Goal: Task Accomplishment & Management: Use online tool/utility

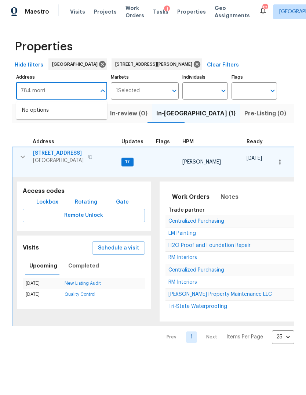
type input "784 [PERSON_NAME]"
click at [64, 112] on li "[STREET_ADDRESS][PERSON_NAME]" at bounding box center [61, 114] width 91 height 20
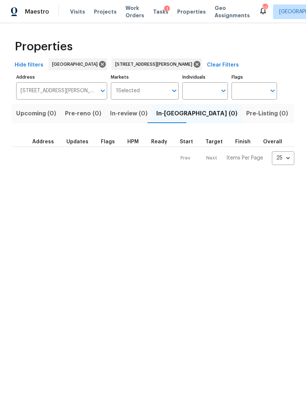
click at [297, 116] on span "Listed (1)" at bounding box center [310, 113] width 26 height 10
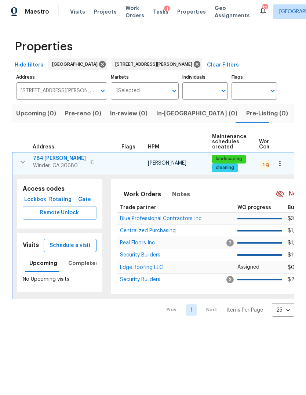
click at [73, 242] on span "Schedule a visit" at bounding box center [70, 245] width 41 height 9
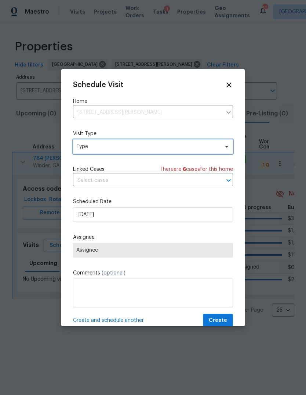
click at [159, 149] on span "Type" at bounding box center [147, 146] width 143 height 7
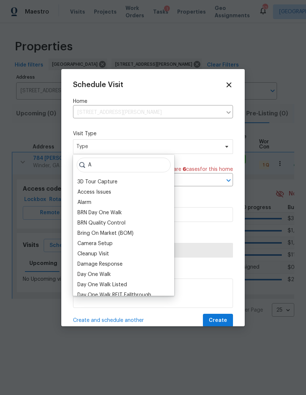
type input "A"
click at [138, 40] on div at bounding box center [153, 197] width 306 height 395
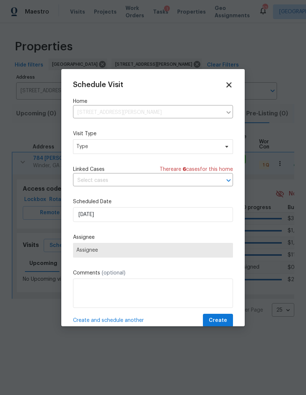
click at [230, 86] on icon at bounding box center [229, 84] width 8 height 8
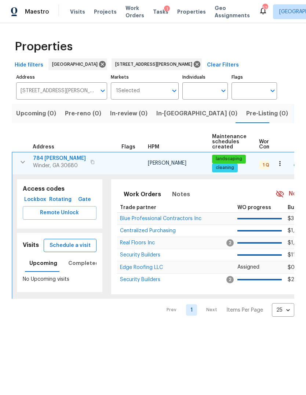
click at [77, 245] on span "Schedule a visit" at bounding box center [70, 245] width 41 height 9
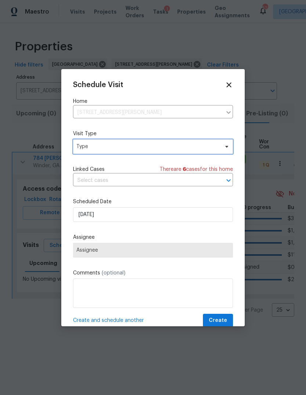
click at [160, 148] on span "Type" at bounding box center [147, 146] width 143 height 7
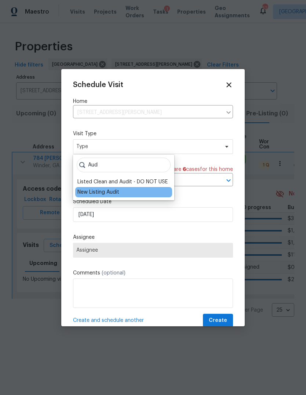
type input "Aud"
click at [111, 195] on div "New Listing Audit" at bounding box center [98, 191] width 42 height 7
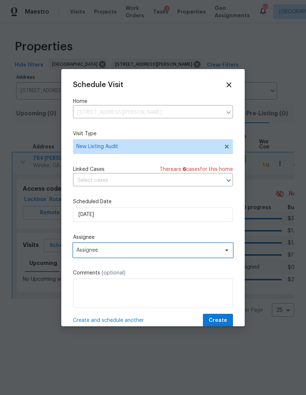
click at [121, 253] on span "Assignee" at bounding box center [148, 250] width 144 height 6
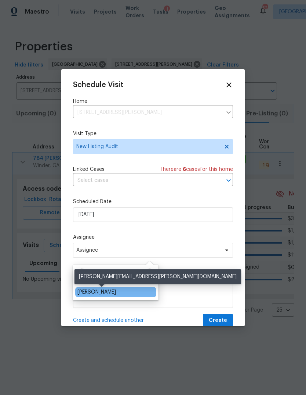
type input "Gou"
click at [115, 292] on div "[PERSON_NAME]" at bounding box center [96, 291] width 39 height 7
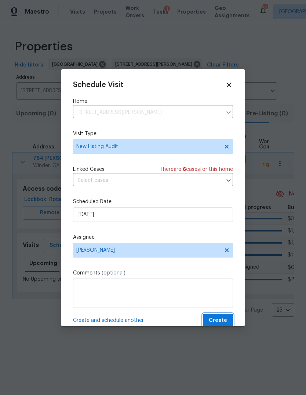
click at [221, 319] on span "Create" at bounding box center [218, 320] width 18 height 9
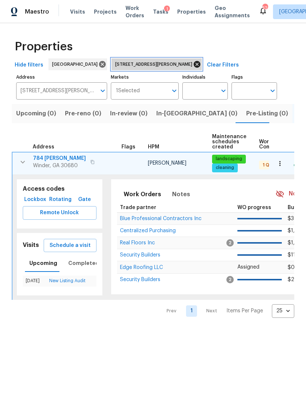
click at [194, 62] on icon at bounding box center [197, 64] width 7 height 7
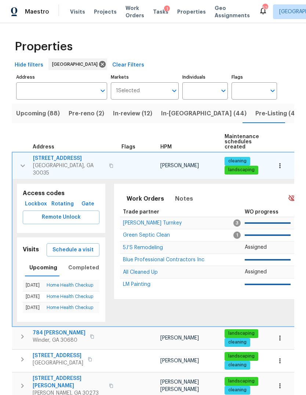
click at [178, 114] on span "In-[GEOGRAPHIC_DATA] (44)" at bounding box center [204, 113] width 86 height 10
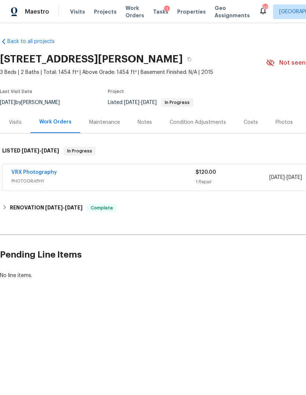
click at [244, 126] on div "Costs" at bounding box center [251, 122] width 14 height 7
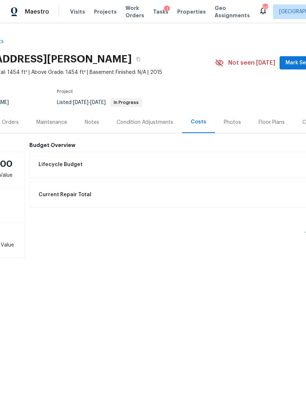
scroll to position [0, 51]
